Goal: Transaction & Acquisition: Purchase product/service

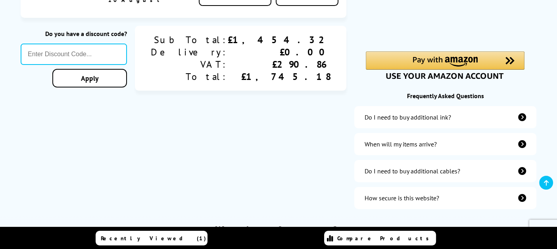
scroll to position [119, 0]
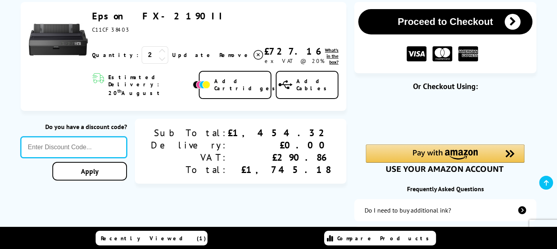
click at [127, 138] on input "text" at bounding box center [74, 147] width 106 height 21
paste input "SELECT10"
drag, startPoint x: 162, startPoint y: 141, endPoint x: 0, endPoint y: 127, distance: 162.8
click at [0, 127] on div "Proceed to Checkout Shopping Basket ex VAT @ 20% 2 Update Close th" at bounding box center [278, 155] width 557 height 306
type input "signup5"
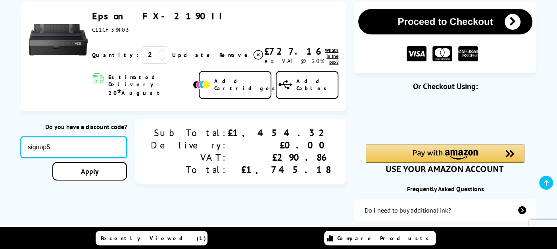
click button "Proceed to Checkout" at bounding box center [0, 0] width 0 height 0
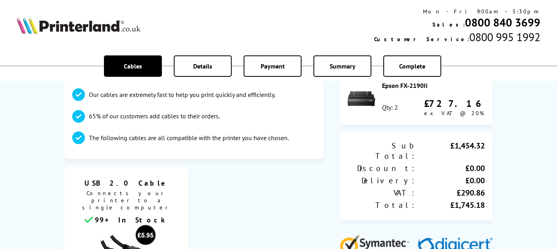
scroll to position [79, 0]
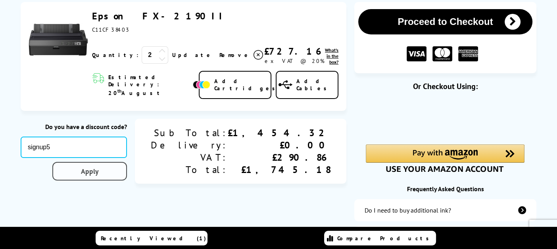
click at [127, 162] on link "Apply" at bounding box center [89, 171] width 75 height 19
